Goal: Transaction & Acquisition: Download file/media

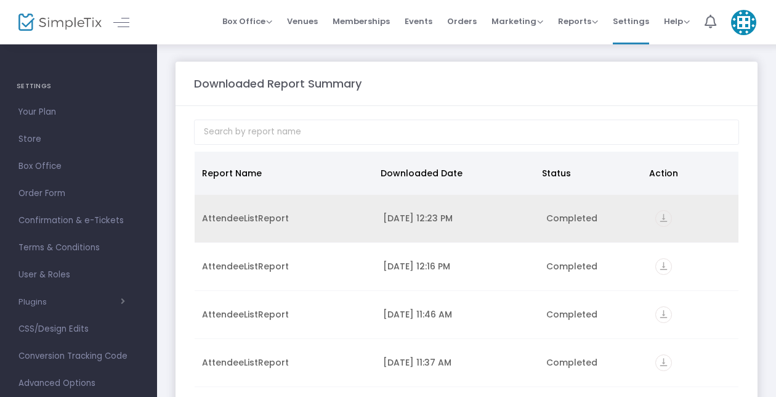
click at [656, 213] on icon "vertical_align_bottom" at bounding box center [664, 218] width 17 height 17
click at [664, 218] on icon "vertical_align_bottom" at bounding box center [664, 218] width 17 height 17
